Goal: Task Accomplishment & Management: Manage account settings

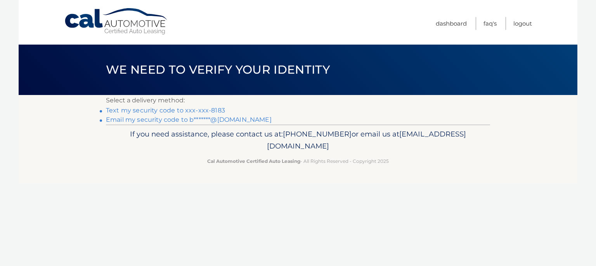
click at [132, 112] on link "Text my security code to xxx-xxx-8183" at bounding box center [165, 110] width 119 height 7
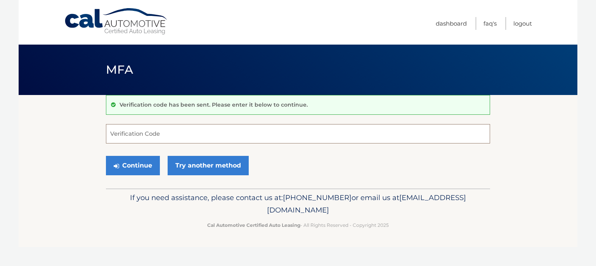
click at [130, 131] on input "Verification Code" at bounding box center [298, 133] width 384 height 19
type input "252185"
click at [127, 166] on button "Continue" at bounding box center [133, 165] width 54 height 19
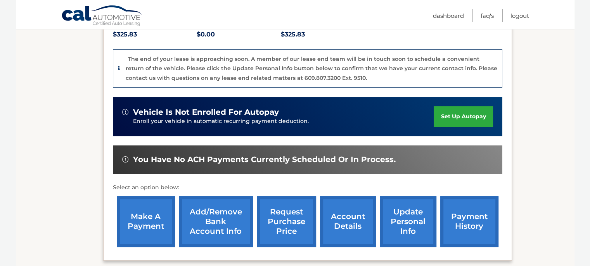
scroll to position [194, 0]
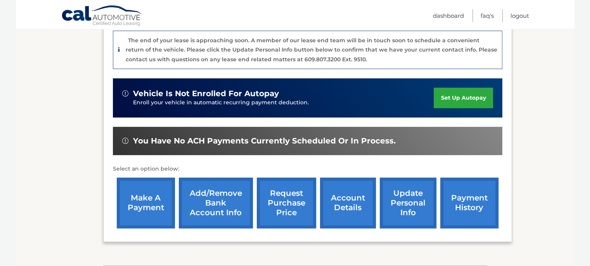
click at [452, 205] on link "payment history" at bounding box center [470, 203] width 58 height 51
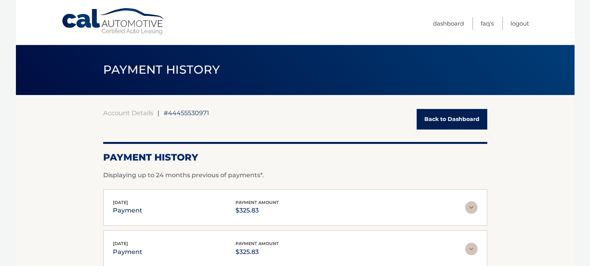
click at [447, 118] on link "Back to Dashboard" at bounding box center [452, 119] width 71 height 21
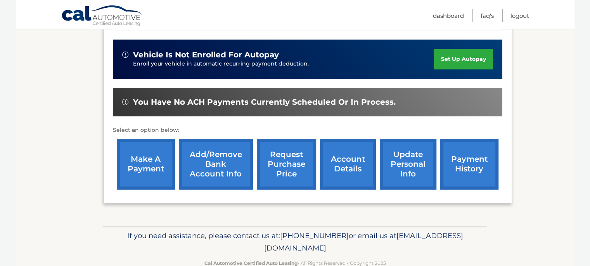
scroll to position [251, 0]
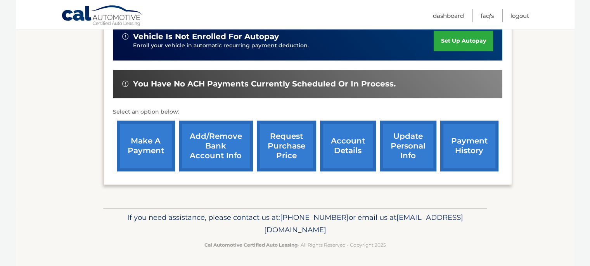
click at [349, 157] on link "account details" at bounding box center [348, 146] width 56 height 51
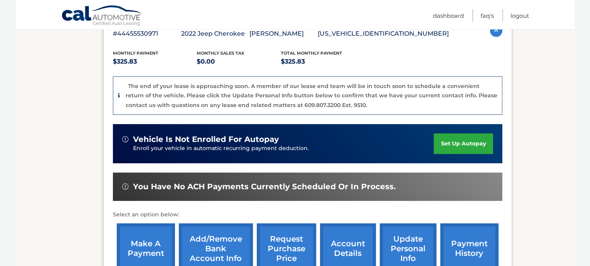
scroll to position [135, 0]
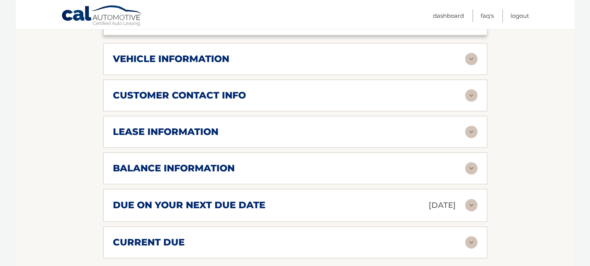
scroll to position [388, 0]
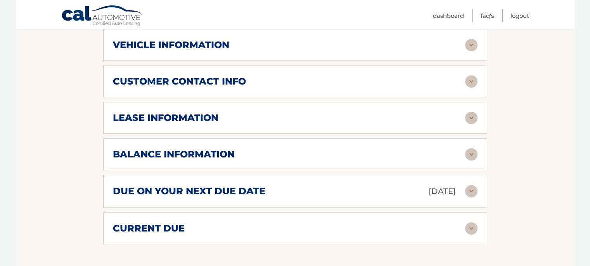
click at [470, 112] on img at bounding box center [471, 118] width 12 height 12
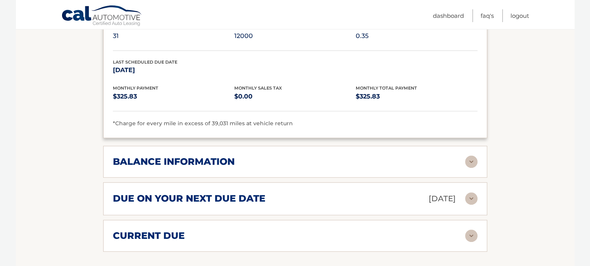
scroll to position [543, 0]
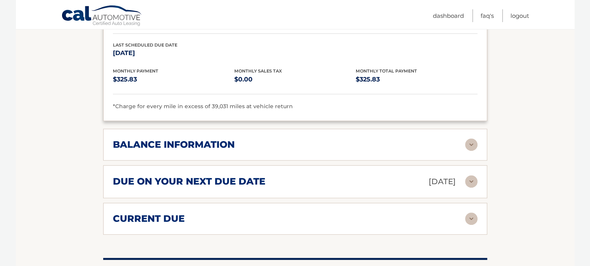
click at [474, 139] on img at bounding box center [471, 145] width 12 height 12
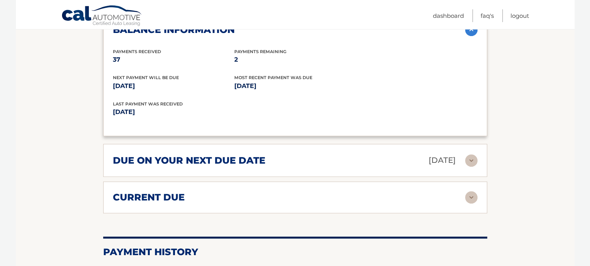
scroll to position [660, 0]
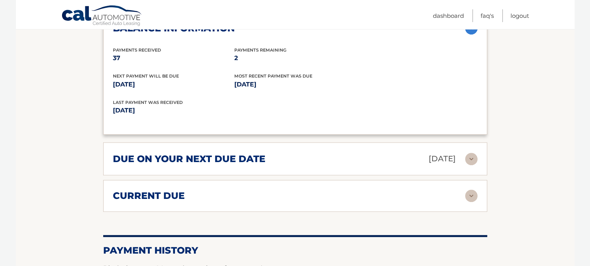
click at [472, 190] on img at bounding box center [471, 196] width 12 height 12
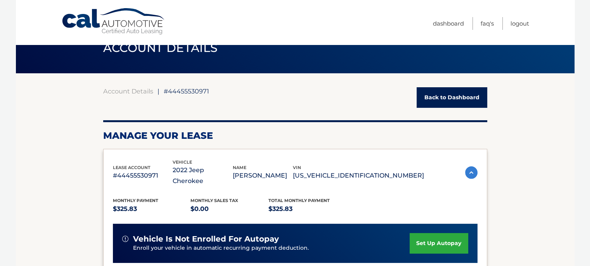
scroll to position [0, 0]
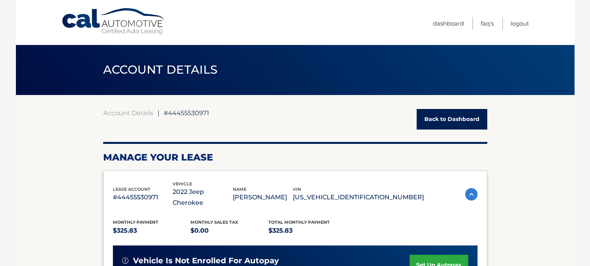
click at [458, 117] on link "Back to Dashboard" at bounding box center [452, 119] width 71 height 21
click at [455, 120] on link "Back to Dashboard" at bounding box center [452, 119] width 71 height 21
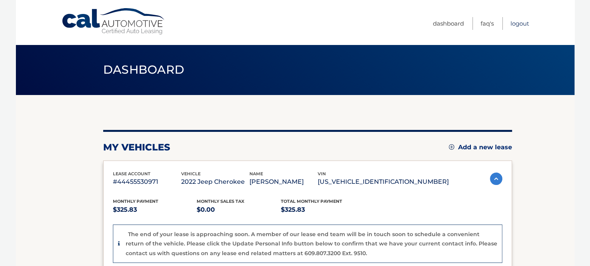
click at [518, 25] on link "Logout" at bounding box center [520, 23] width 19 height 13
